Goal: Check status

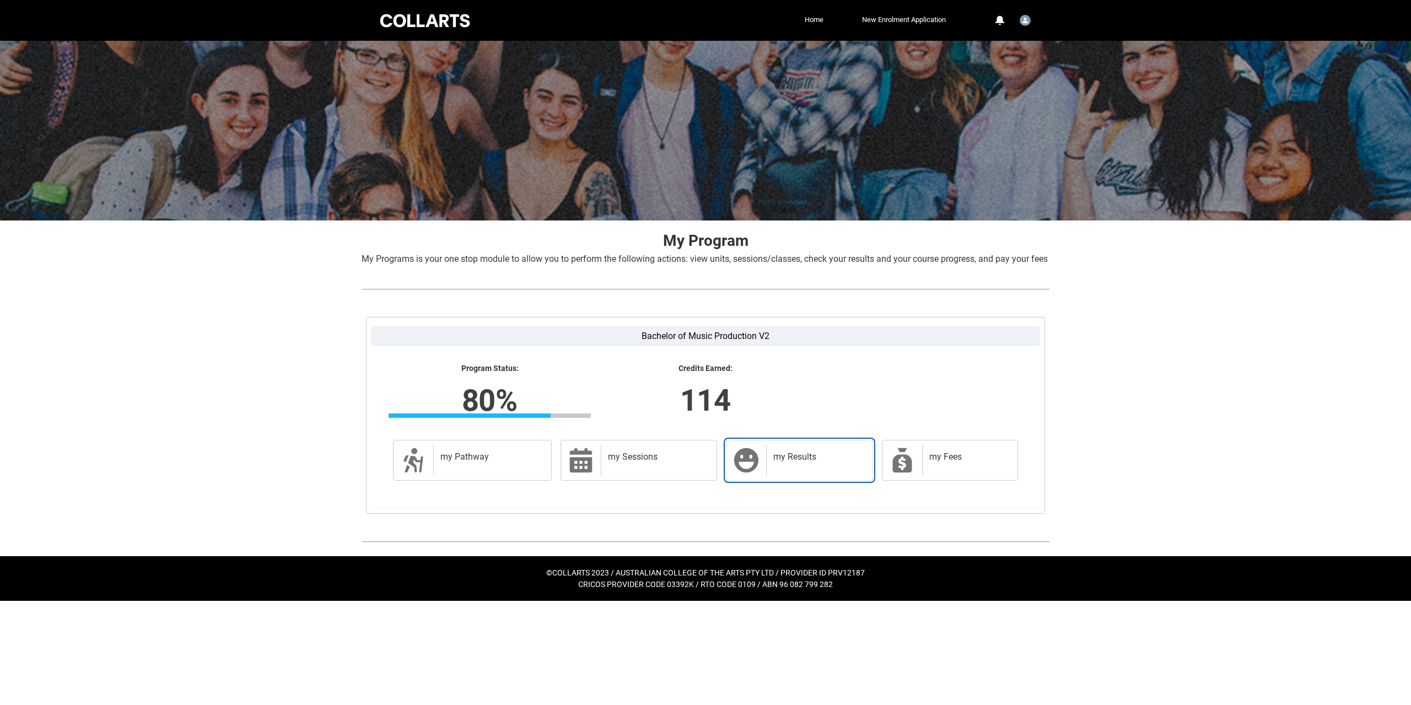
click at [821, 463] on h2 "my Results" at bounding box center [817, 456] width 88 height 11
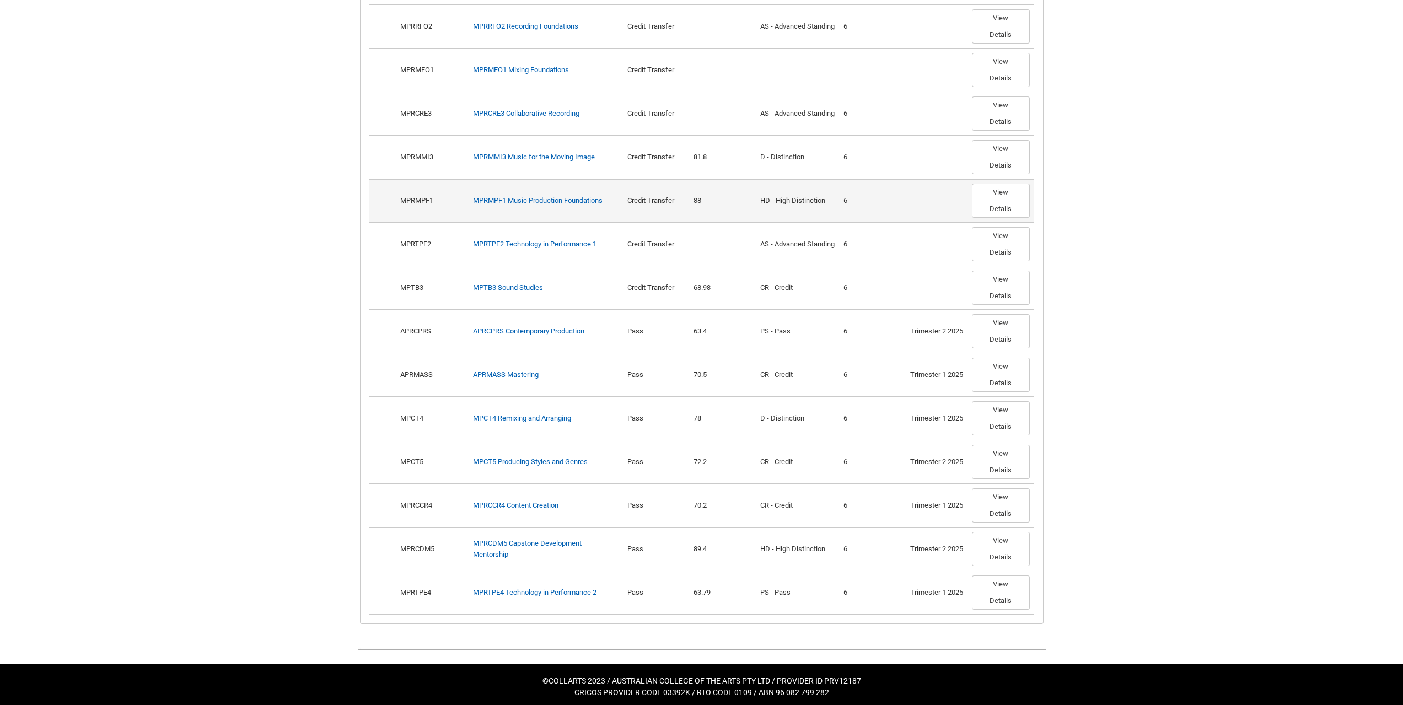
scroll to position [656, 0]
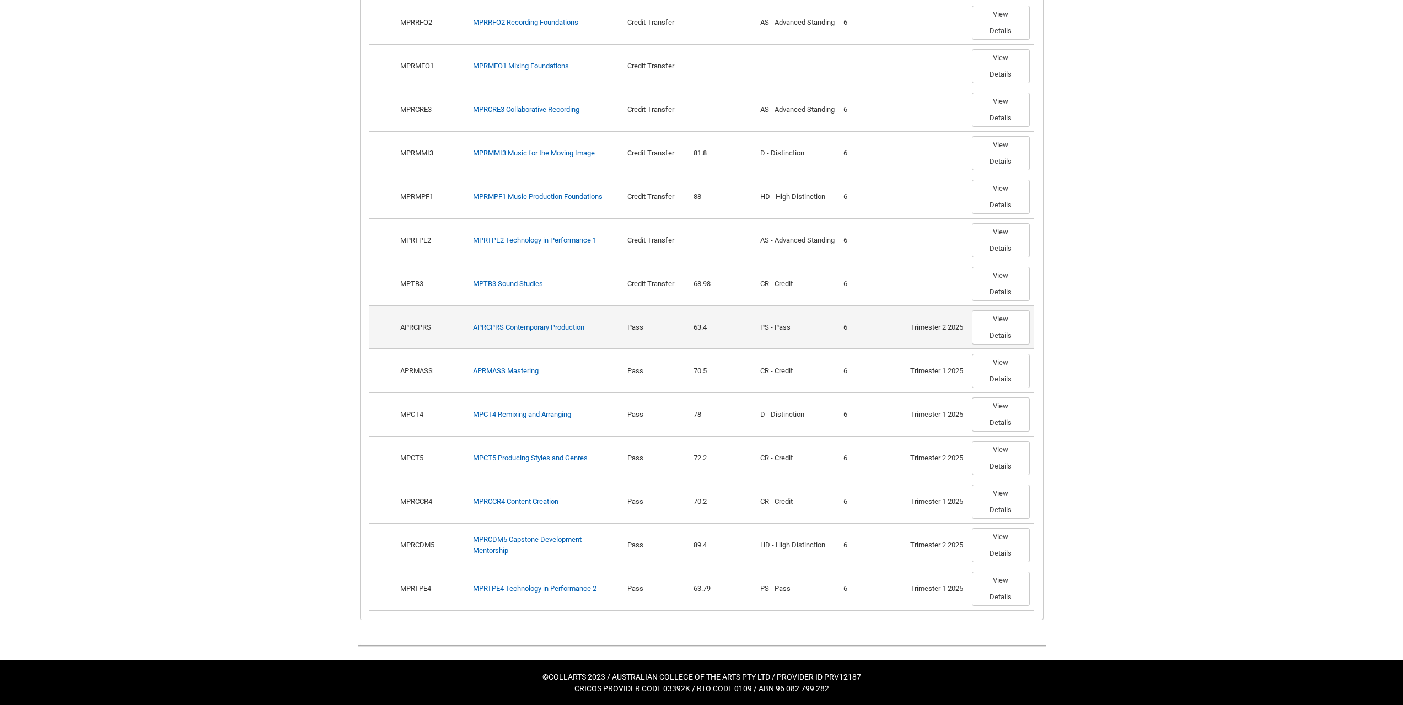
click at [943, 327] on div "Trimester 2 2025" at bounding box center [936, 327] width 53 height 11
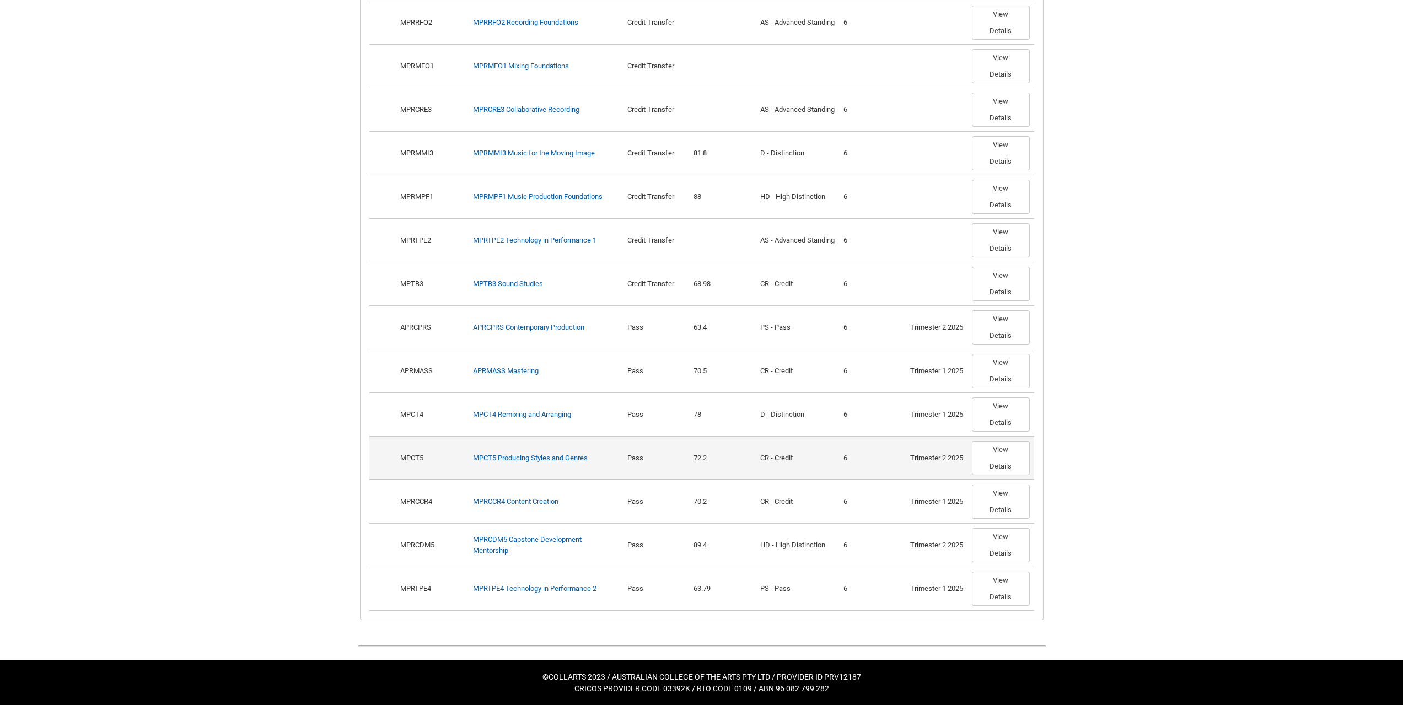
click at [940, 464] on td "Trimester 2 2025" at bounding box center [937, 458] width 62 height 44
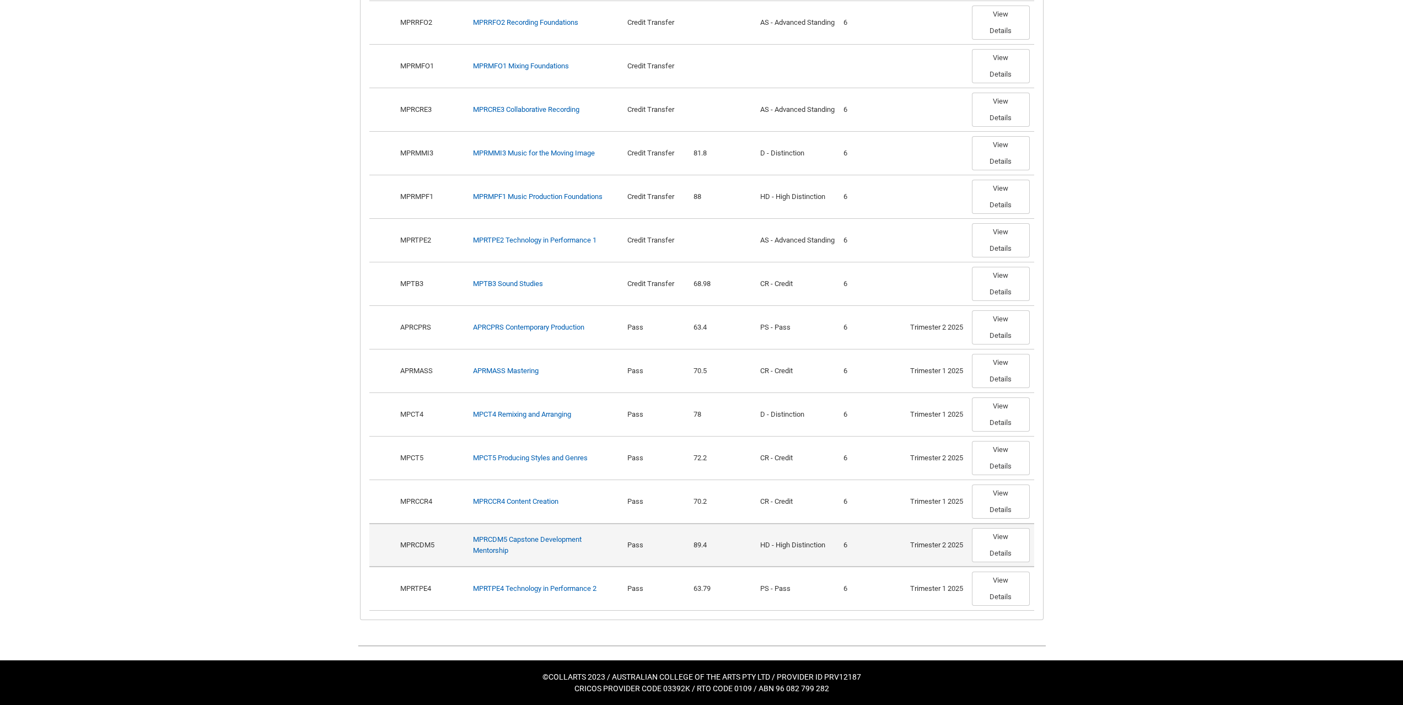
click at [948, 546] on div "Trimester 2 2025" at bounding box center [936, 545] width 53 height 11
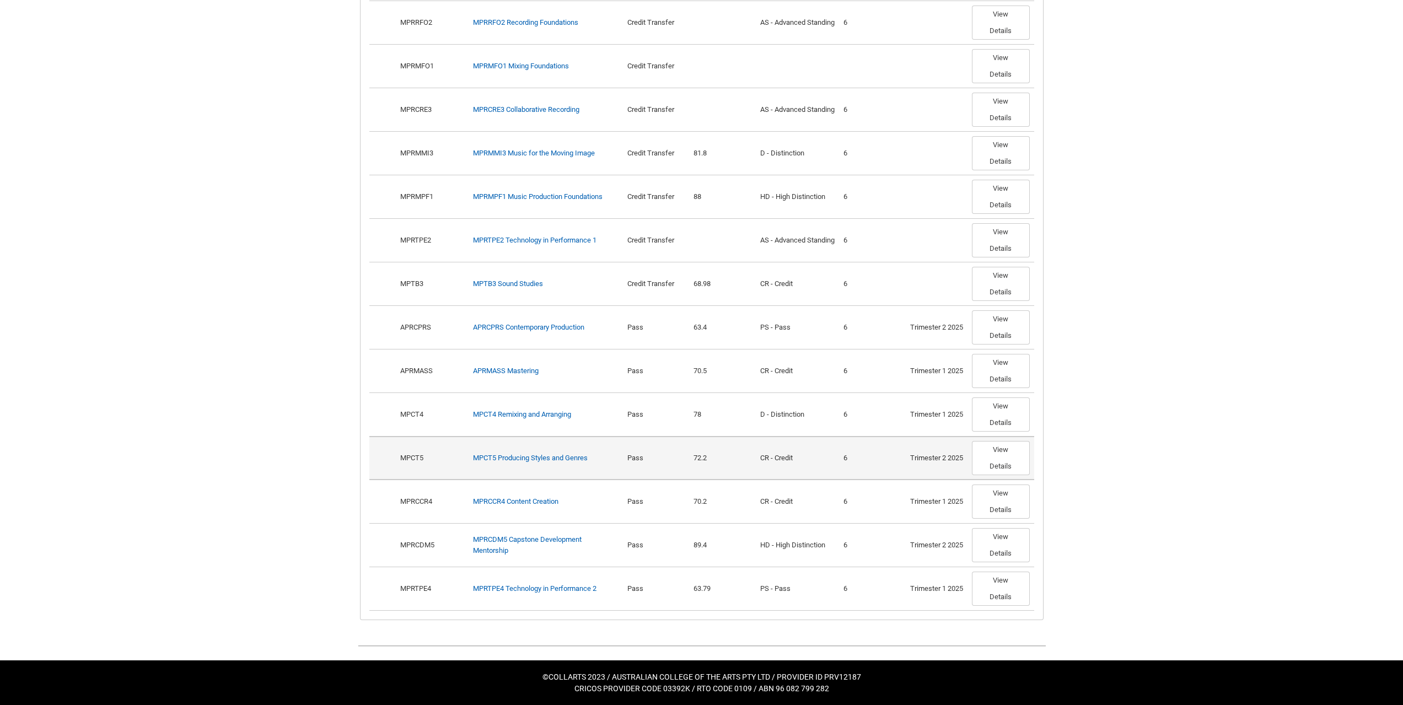
click at [935, 471] on td "Trimester 2 2025" at bounding box center [937, 458] width 62 height 44
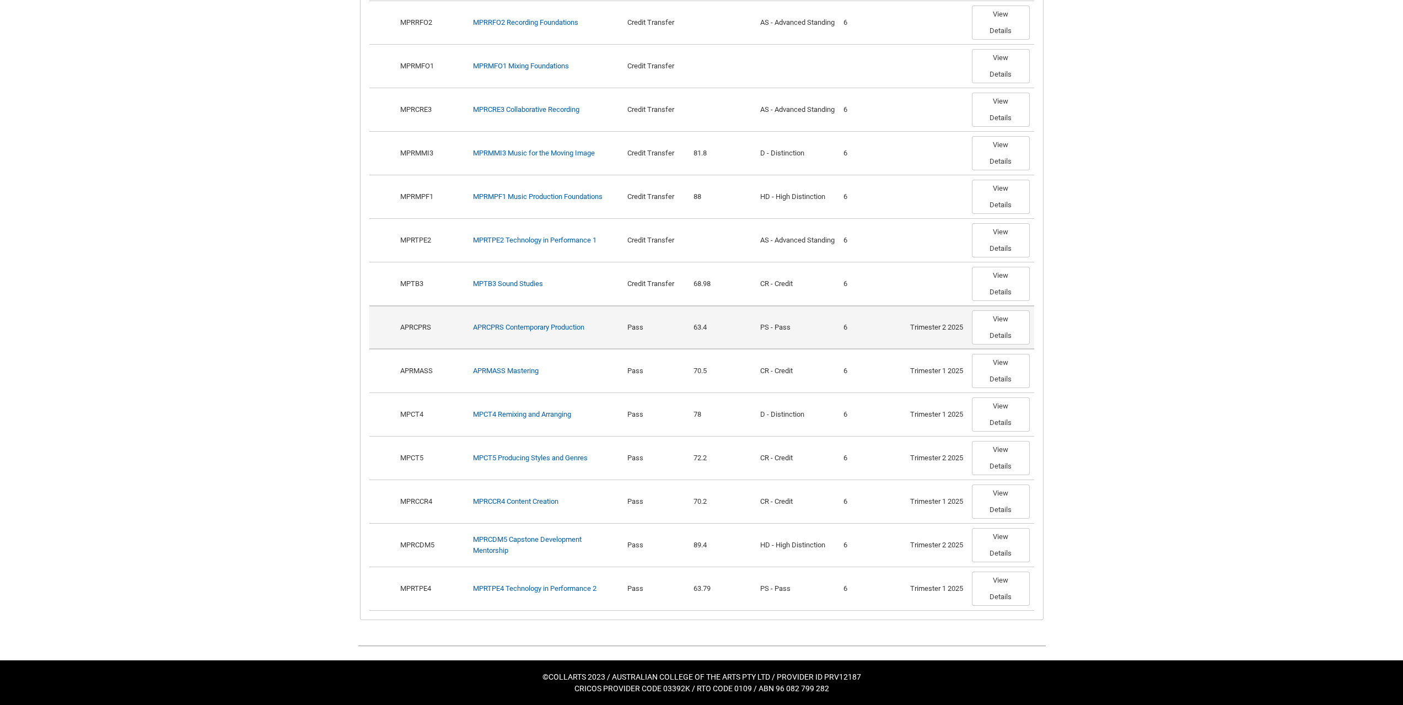
click at [934, 337] on td "Trimester 2 2025" at bounding box center [937, 327] width 62 height 44
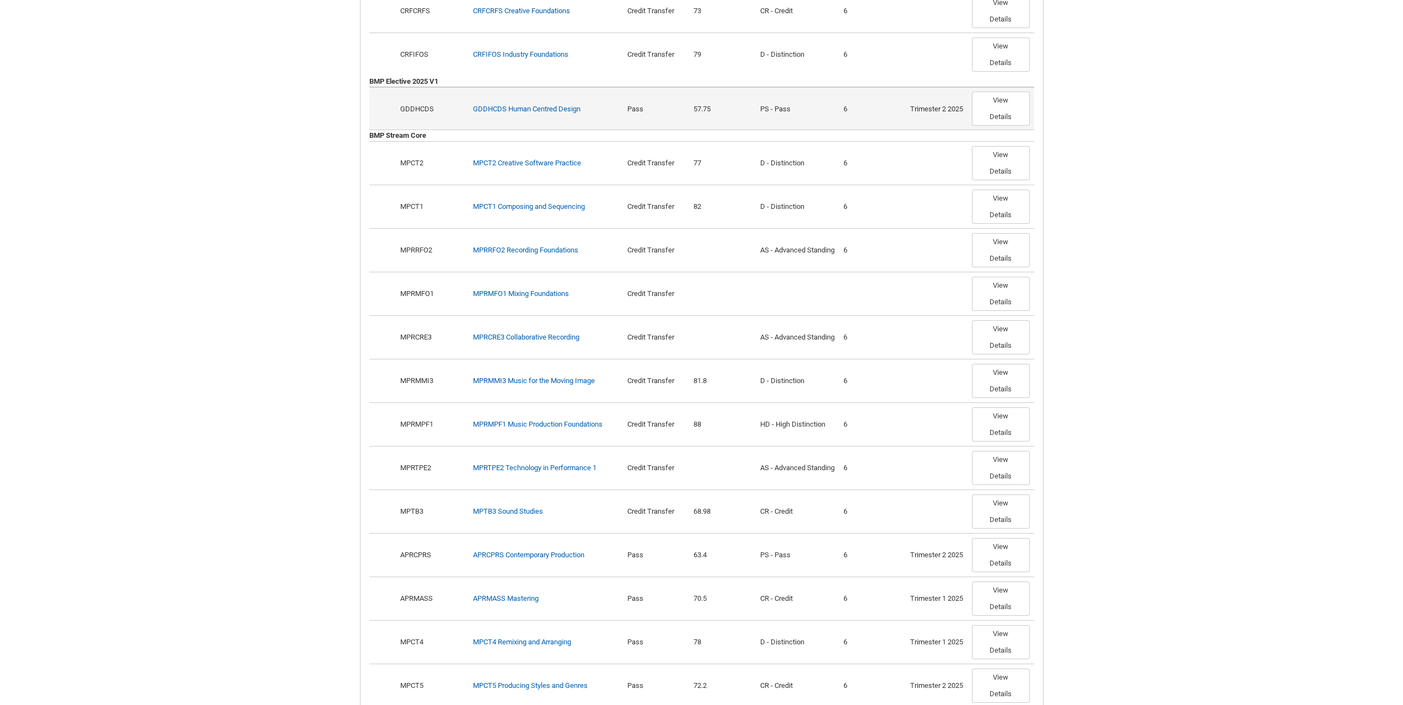
scroll to position [435, 0]
